Goal: Transaction & Acquisition: Download file/media

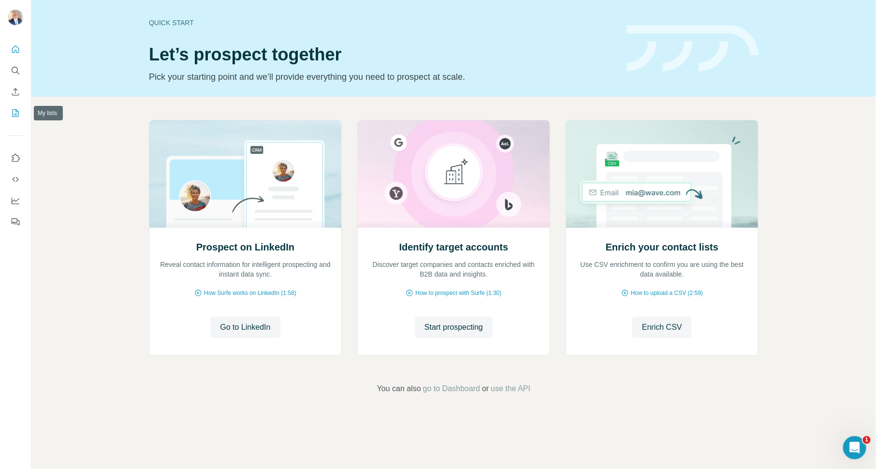
click at [16, 113] on icon "My lists" at bounding box center [16, 113] width 10 height 10
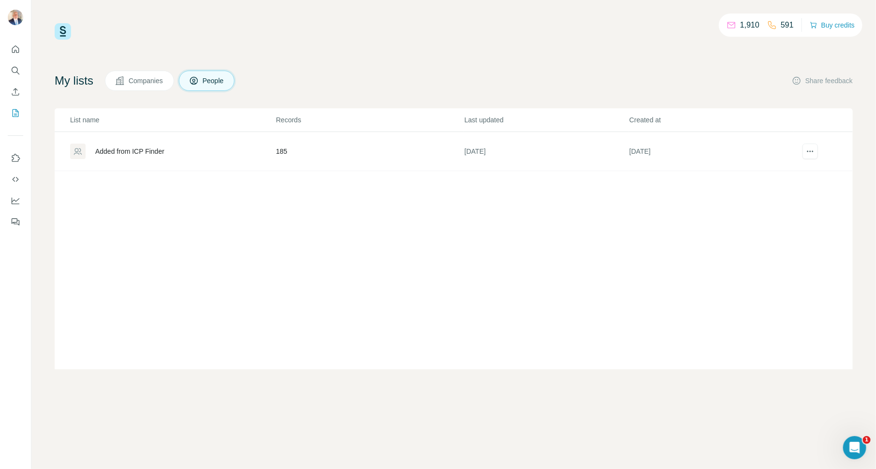
click at [160, 147] on div "Added from ICP Finder" at bounding box center [129, 152] width 69 height 10
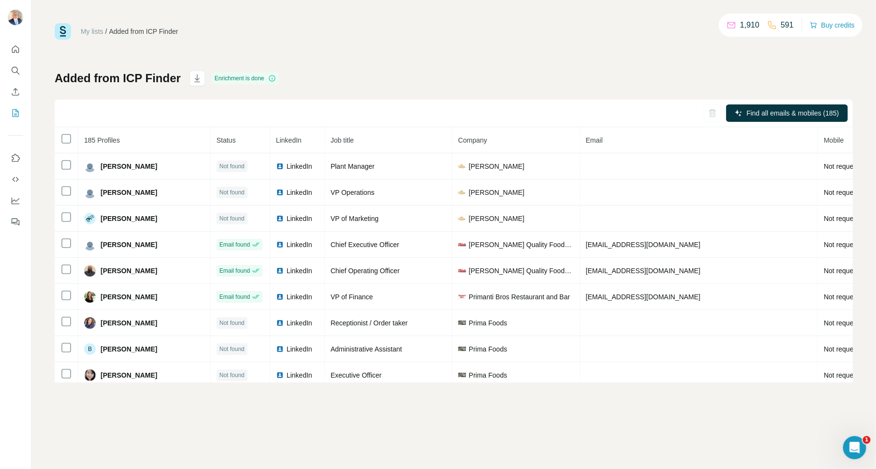
click at [106, 140] on span "185 Profiles" at bounding box center [102, 140] width 36 height 8
drag, startPoint x: 93, startPoint y: 30, endPoint x: 103, endPoint y: 29, distance: 9.3
click at [93, 30] on link "My lists" at bounding box center [92, 32] width 23 height 8
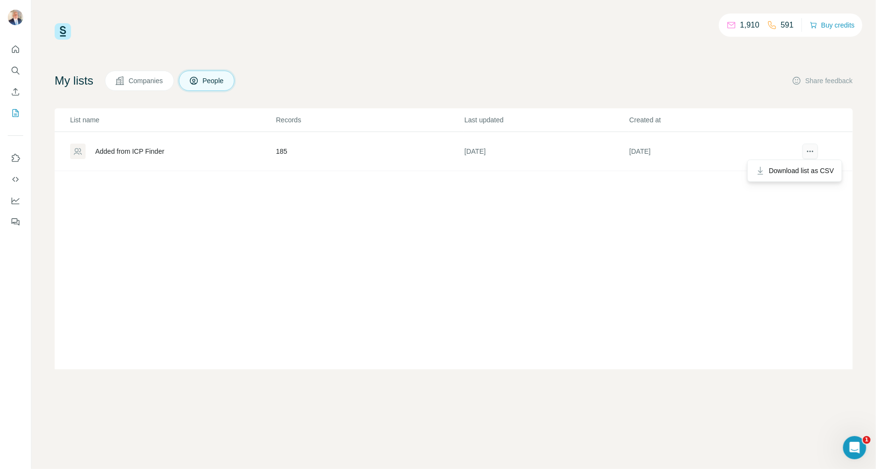
click at [810, 152] on icon "actions" at bounding box center [811, 152] width 10 height 10
click at [812, 175] on span "Download list as CSV" at bounding box center [801, 171] width 65 height 10
drag, startPoint x: 14, startPoint y: 52, endPoint x: 22, endPoint y: 48, distance: 9.1
click at [14, 51] on icon "Quick start" at bounding box center [16, 49] width 10 height 10
